Goal: Task Accomplishment & Management: Use online tool/utility

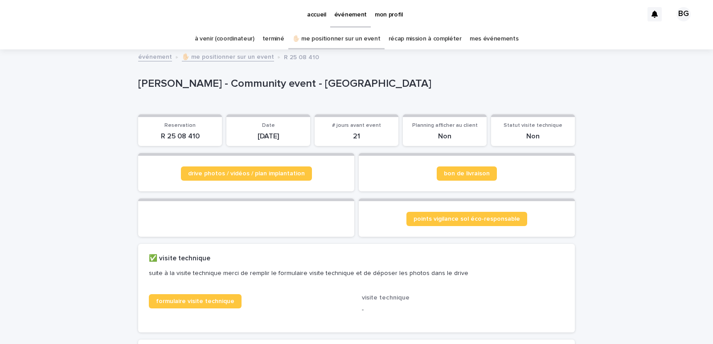
click at [227, 37] on link "à venir (coordinateur)" at bounding box center [225, 39] width 60 height 21
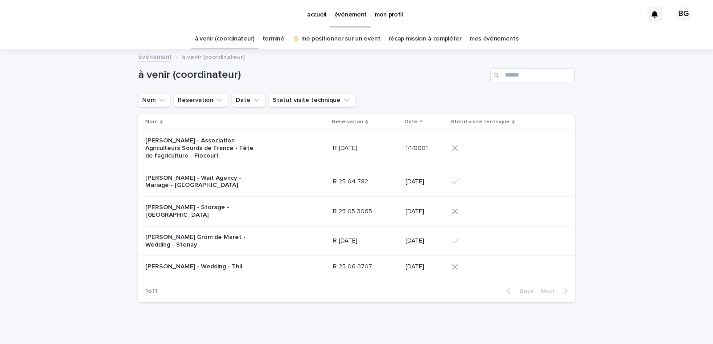
click at [347, 40] on link "✋🏻 me positionner sur un event" at bounding box center [336, 39] width 88 height 21
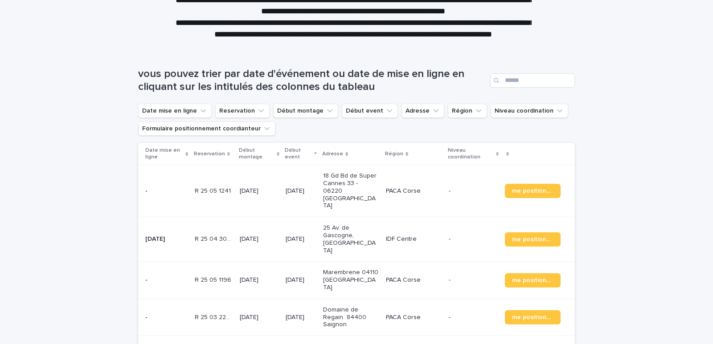
scroll to position [89, 0]
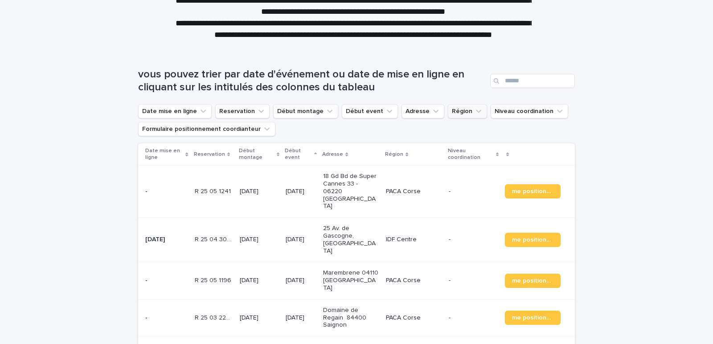
click at [448, 110] on button "Région" at bounding box center [467, 111] width 39 height 14
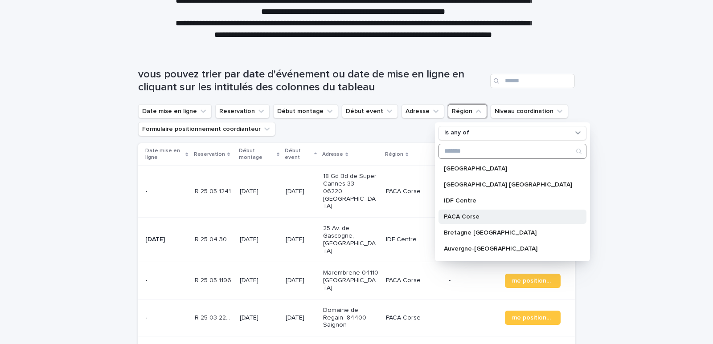
scroll to position [78, 0]
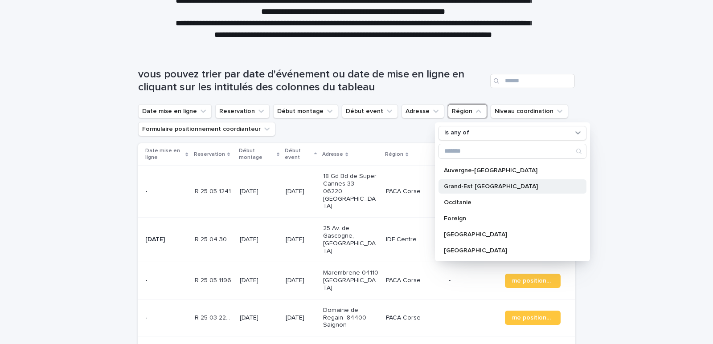
click at [474, 186] on p "Grand-Est [GEOGRAPHIC_DATA]" at bounding box center [508, 187] width 128 height 6
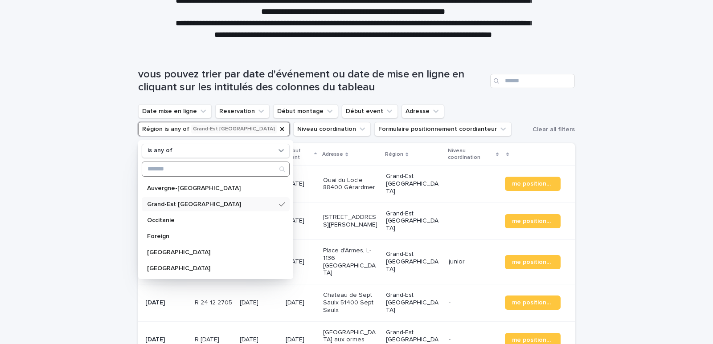
click at [180, 169] on input "Search" at bounding box center [215, 169] width 147 height 14
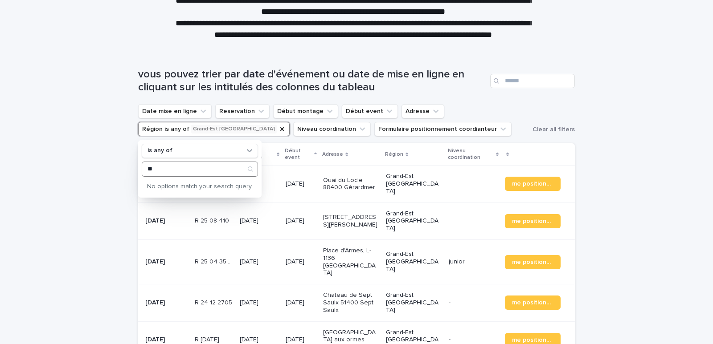
type input "*"
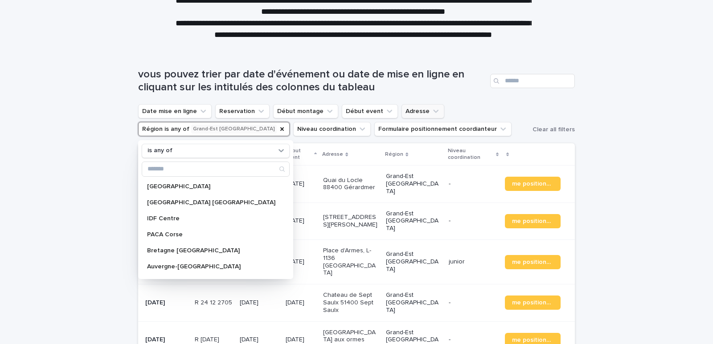
click at [406, 114] on button "Adresse" at bounding box center [423, 111] width 43 height 14
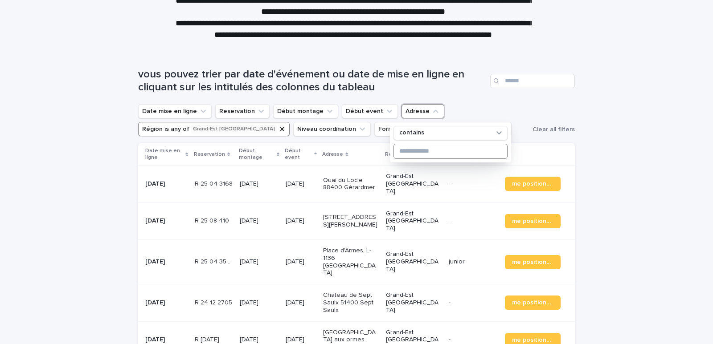
click at [414, 152] on input at bounding box center [450, 151] width 113 height 14
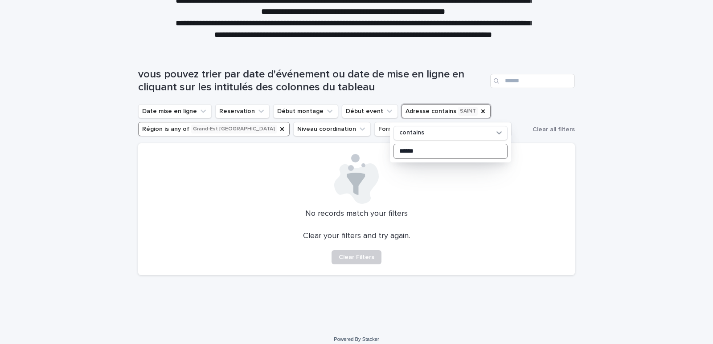
type input "*****"
click at [479, 111] on icon "Adresse" at bounding box center [482, 111] width 7 height 7
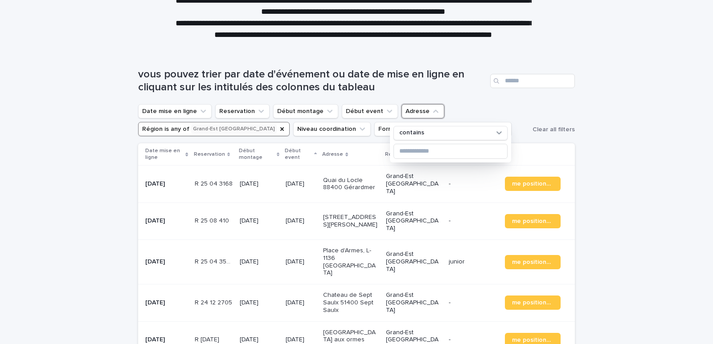
click at [693, 136] on div "Loading... Saving… Loading... Saving… vous pouvez trier par date d'événement ou…" at bounding box center [356, 242] width 713 height 385
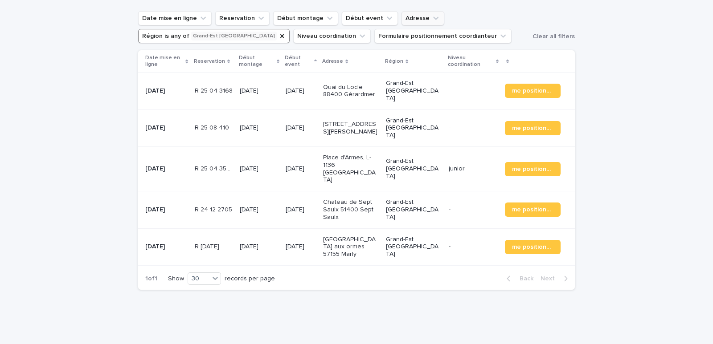
scroll to position [138, 0]
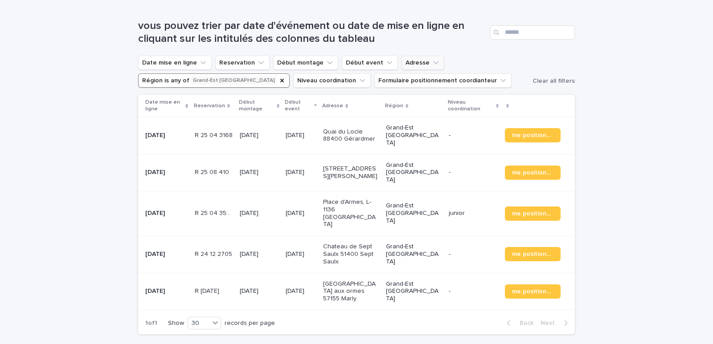
click at [182, 81] on button "Région is any of Grand-Est Bourgogne" at bounding box center [214, 81] width 152 height 14
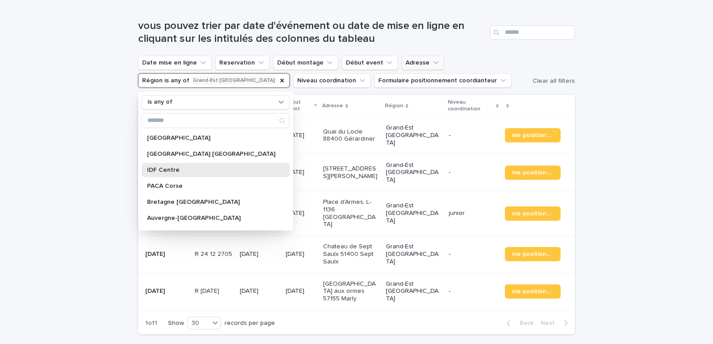
click at [191, 167] on p "IDF Centre" at bounding box center [211, 170] width 128 height 6
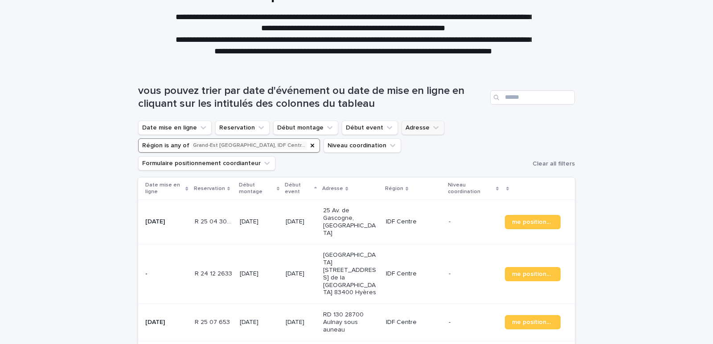
scroll to position [72, 0]
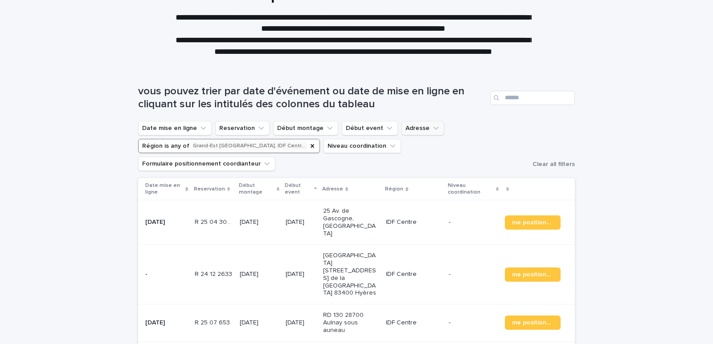
click at [244, 145] on button "Région is any of Grand-Est Bourgogne, IDF Centr…" at bounding box center [229, 146] width 182 height 14
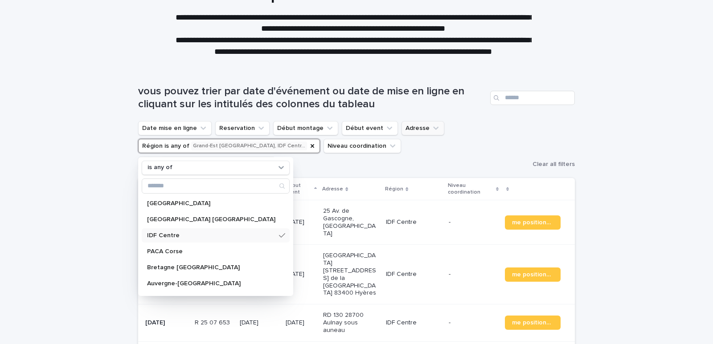
scroll to position [45, 0]
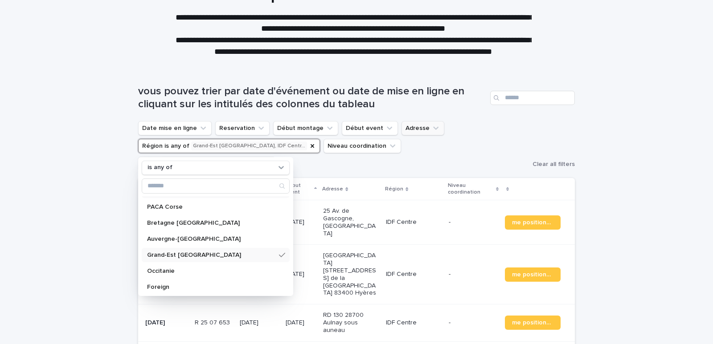
click at [242, 258] on div "Grand-Est [GEOGRAPHIC_DATA]" at bounding box center [216, 255] width 148 height 14
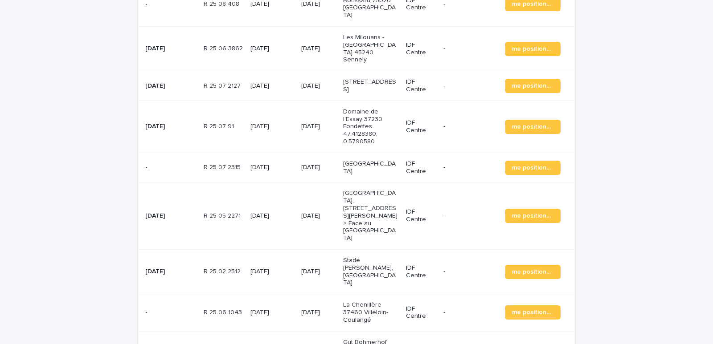
scroll to position [801, 0]
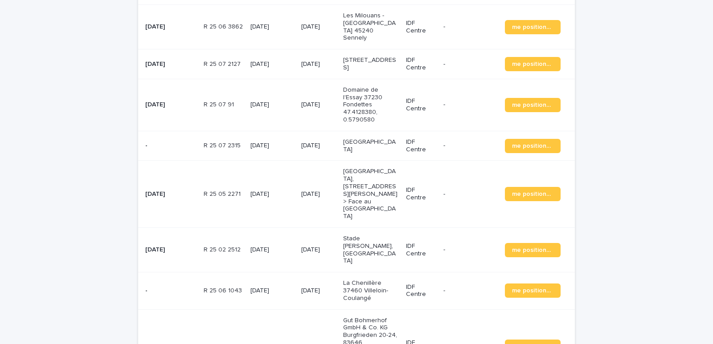
click at [372, 235] on p "Stade Emile Anthoine, Avenue de Suffren 75007 Paris" at bounding box center [371, 250] width 56 height 30
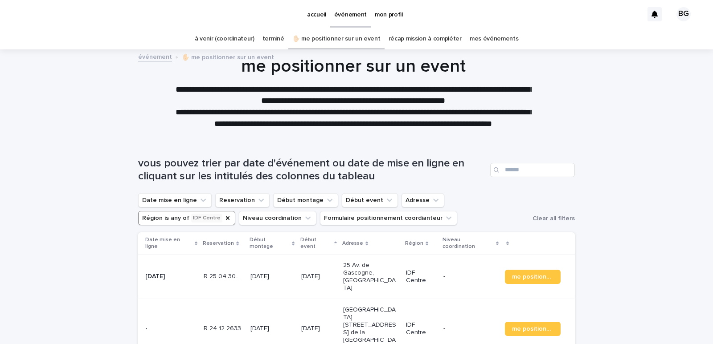
click at [235, 211] on button "Région is any of IDF Centre" at bounding box center [186, 218] width 97 height 14
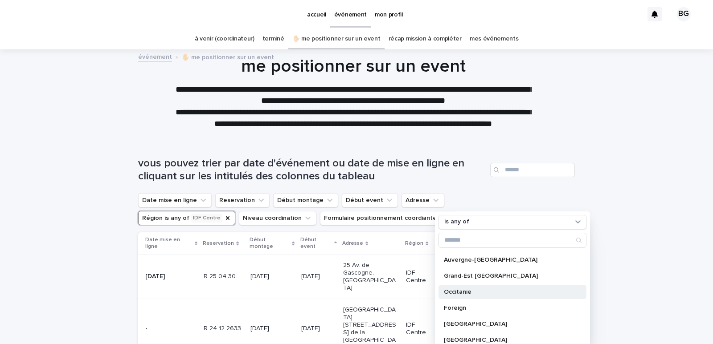
scroll to position [78, 0]
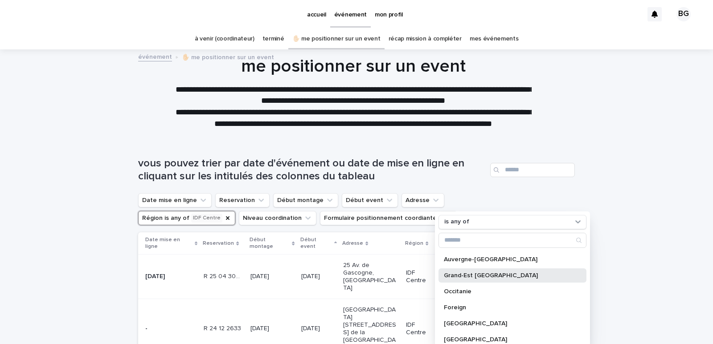
click at [508, 277] on p "Grand-Est [GEOGRAPHIC_DATA]" at bounding box center [508, 276] width 128 height 6
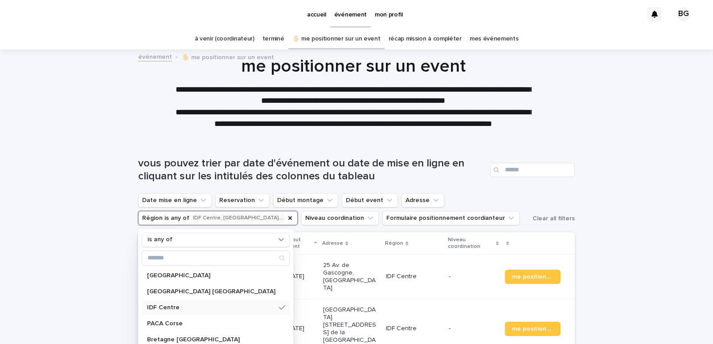
click at [279, 308] on icon at bounding box center [282, 307] width 6 height 7
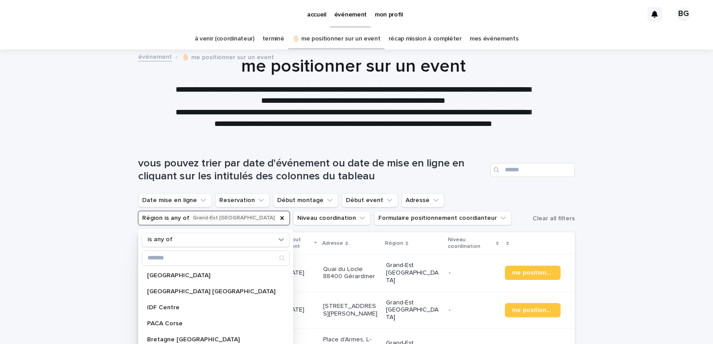
click at [669, 154] on div "Loading... Saving… Loading... Saving… vous pouvez trier par date d'événement ou…" at bounding box center [356, 331] width 713 height 385
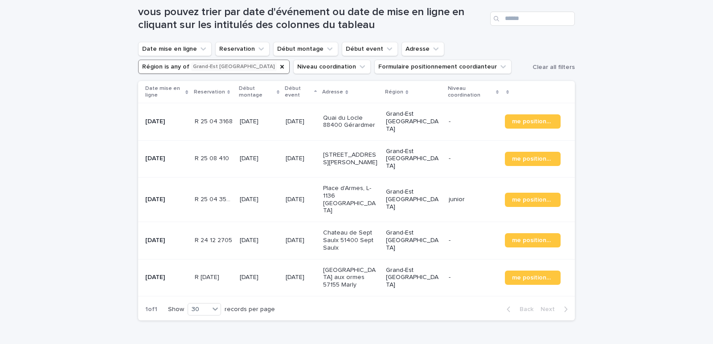
scroll to position [138, 0]
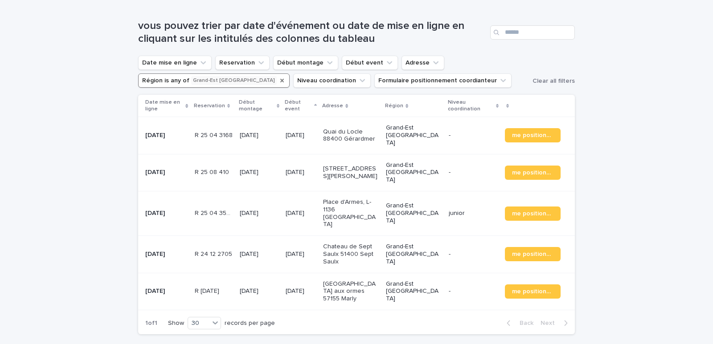
click at [280, 81] on icon "Région" at bounding box center [282, 81] width 4 height 4
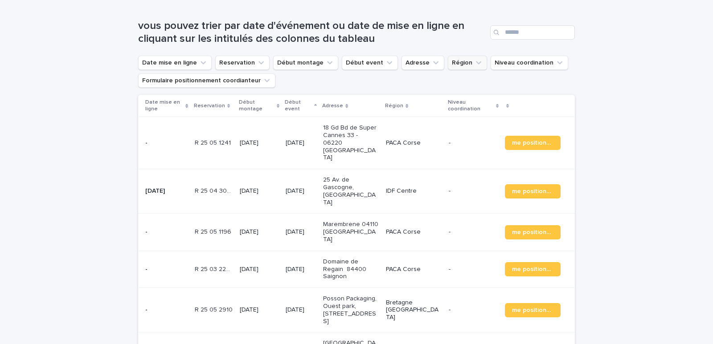
click at [448, 60] on button "Région" at bounding box center [467, 63] width 39 height 14
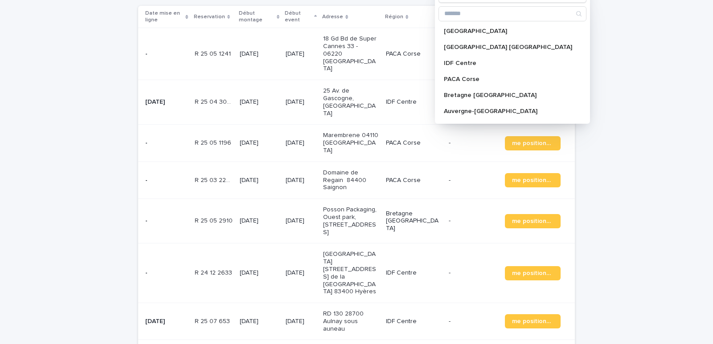
scroll to position [182, 0]
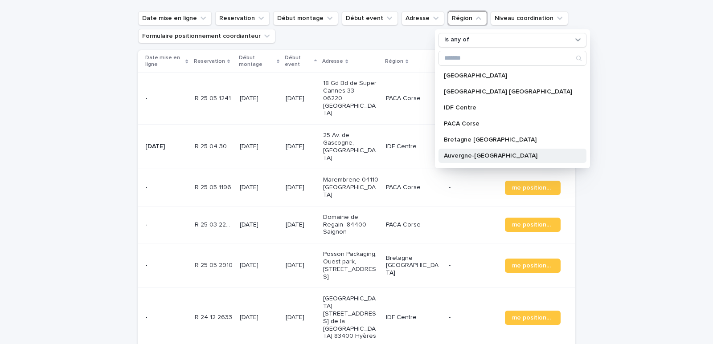
click at [488, 155] on p "Auvergne-Rhône-Alpes" at bounding box center [508, 156] width 128 height 6
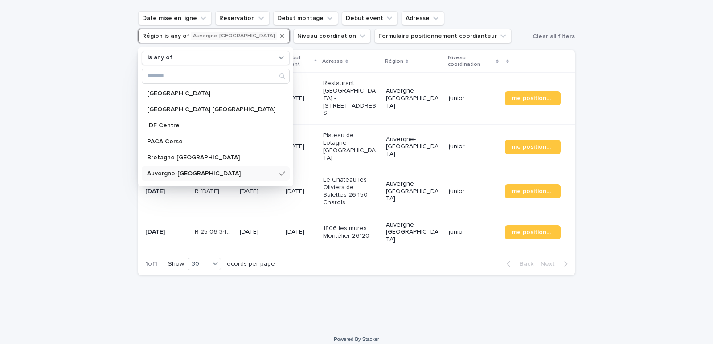
scroll to position [168, 0]
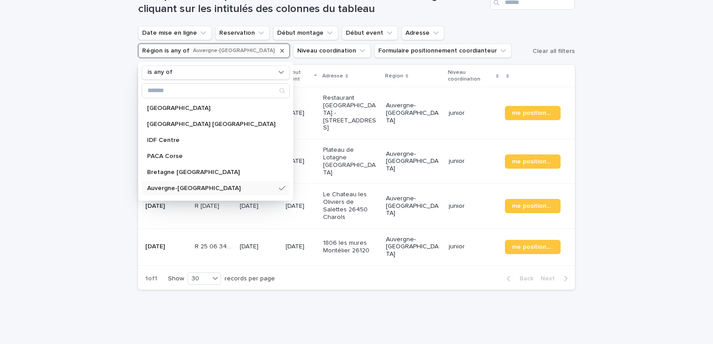
click at [659, 134] on div "Loading... Saving… Loading... Saving… vous pouvez trier par date d'événement ou…" at bounding box center [356, 157] width 713 height 370
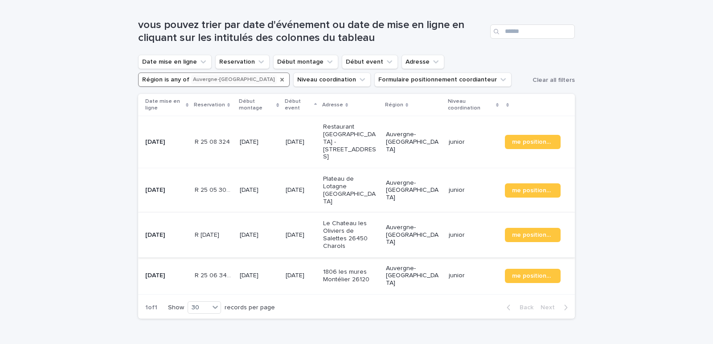
scroll to position [123, 0]
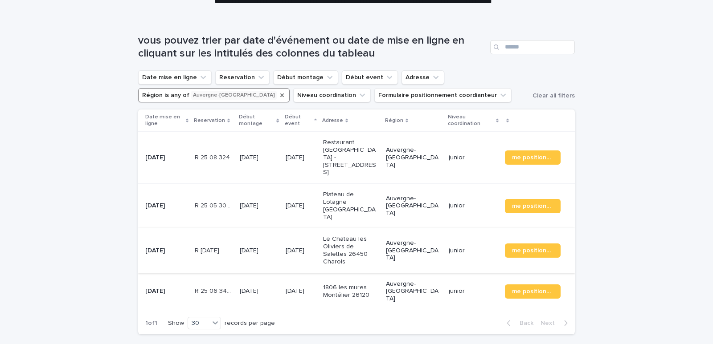
click at [279, 93] on icon "Région" at bounding box center [282, 95] width 7 height 7
click at [516, 46] on input "Search" at bounding box center [532, 47] width 85 height 14
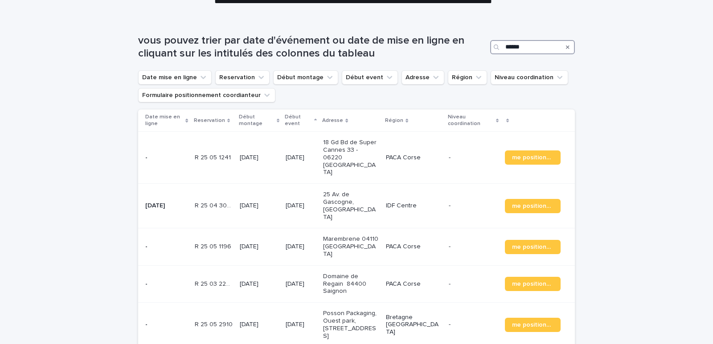
type input "*****"
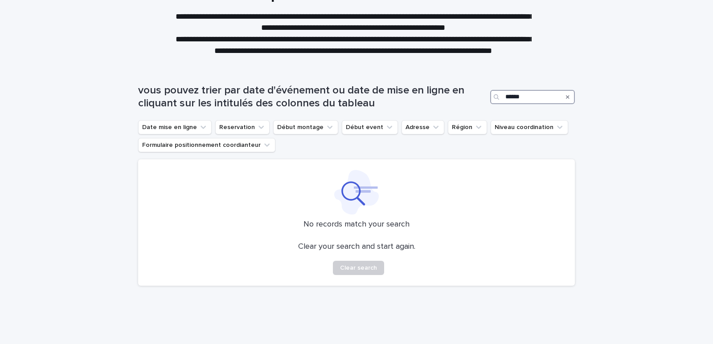
scroll to position [91, 0]
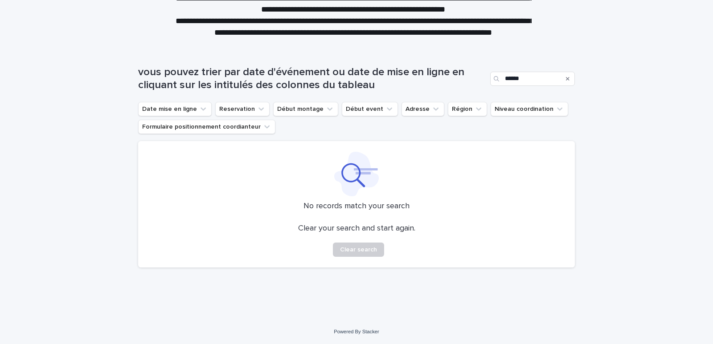
click at [474, 110] on icon "Région" at bounding box center [478, 109] width 9 height 9
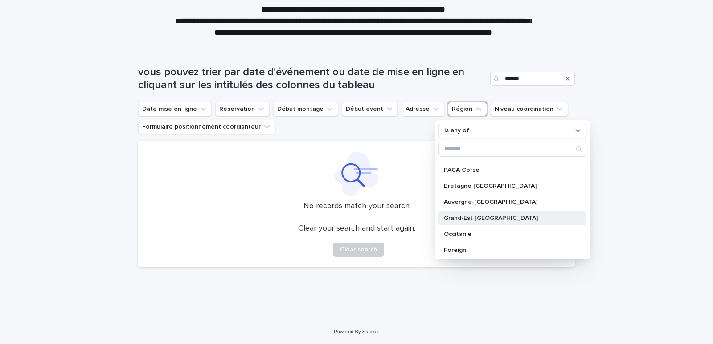
scroll to position [78, 0]
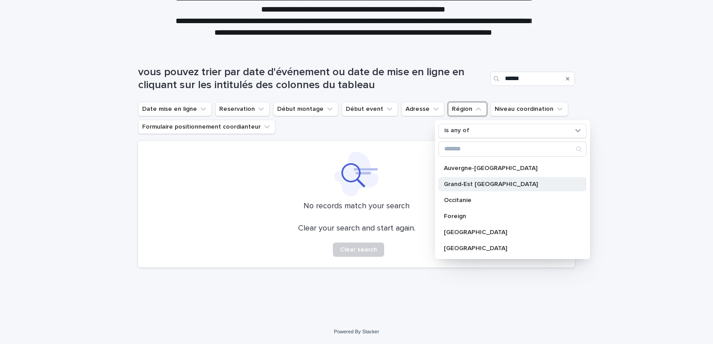
click at [477, 185] on p "Grand-Est [GEOGRAPHIC_DATA]" at bounding box center [508, 184] width 128 height 6
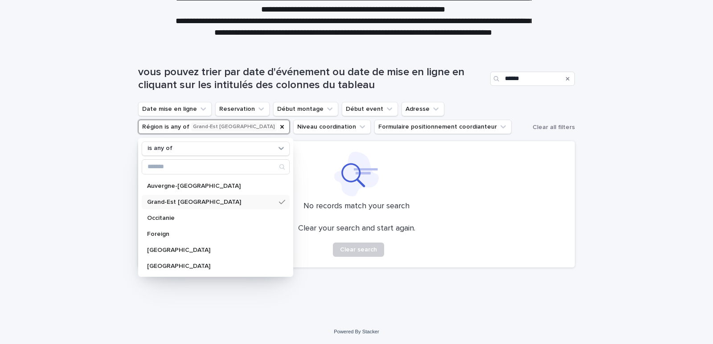
click at [567, 78] on div "Search" at bounding box center [568, 79] width 14 height 14
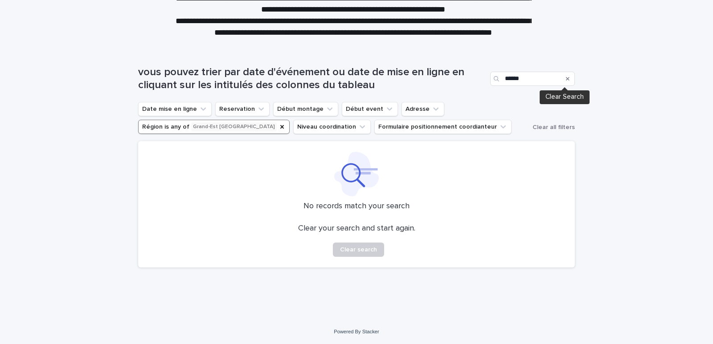
click at [566, 78] on icon "Search" at bounding box center [568, 79] width 4 height 4
